Goal: Contribute content

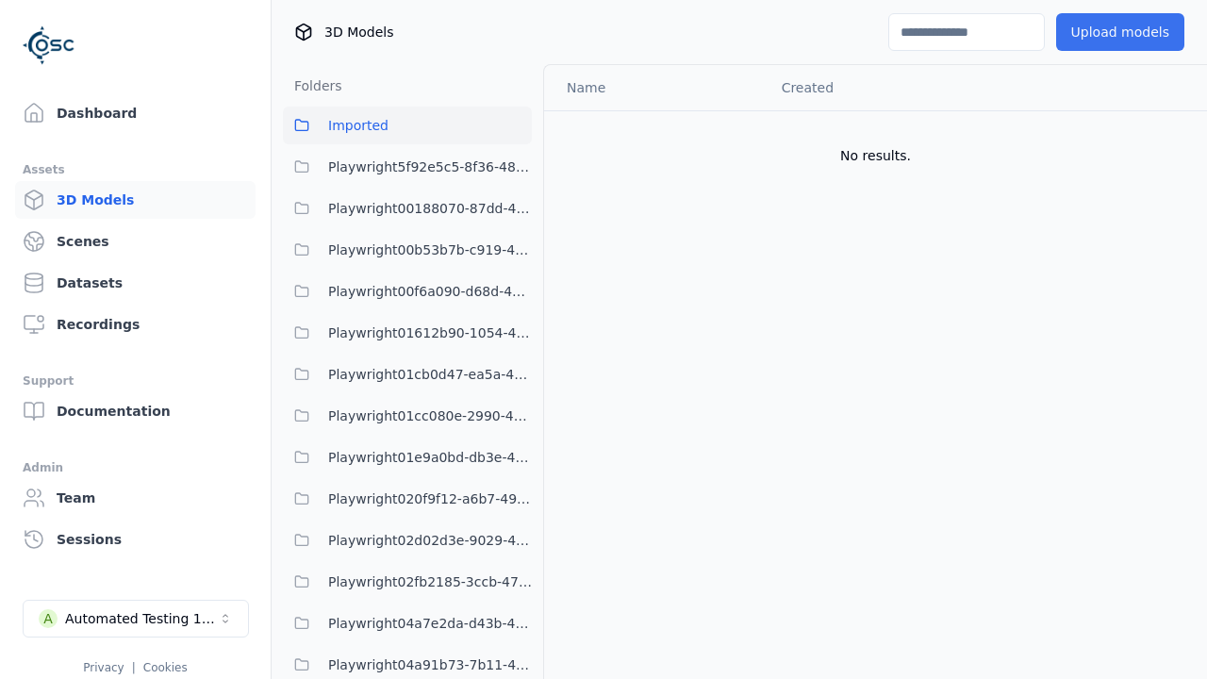
click at [1119, 32] on button "Upload models" at bounding box center [1120, 32] width 128 height 38
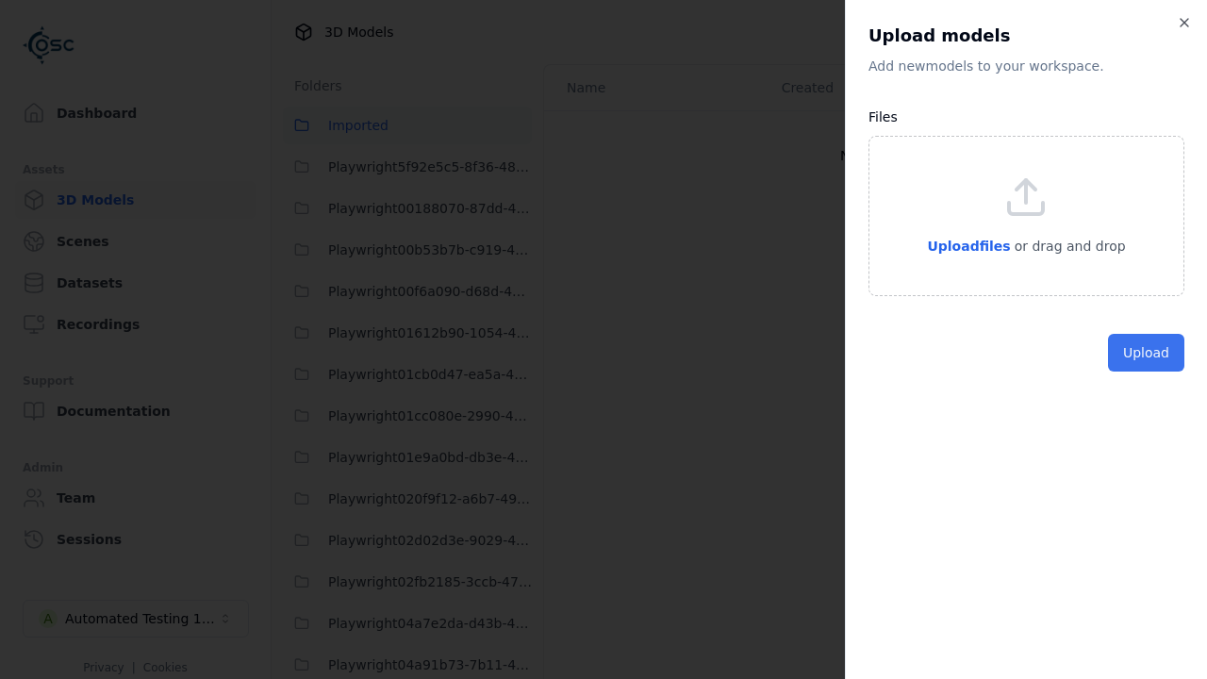
click at [1146, 372] on button "Upload" at bounding box center [1146, 353] width 76 height 38
